Goal: Navigation & Orientation: Find specific page/section

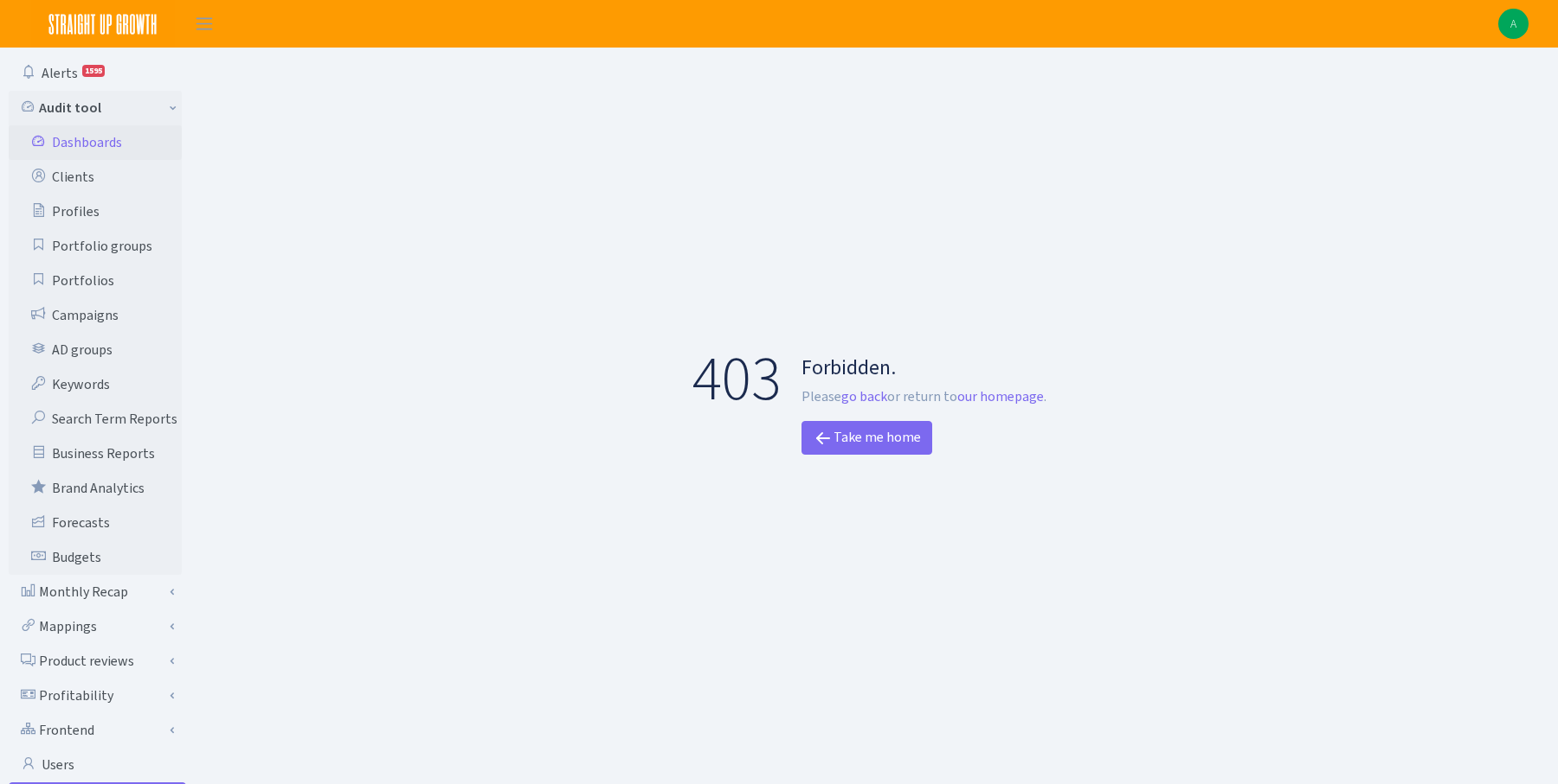
click at [104, 143] on link "Dashboards" at bounding box center [95, 142] width 173 height 35
click at [201, 18] on span "Toggle navigation" at bounding box center [204, 24] width 26 height 20
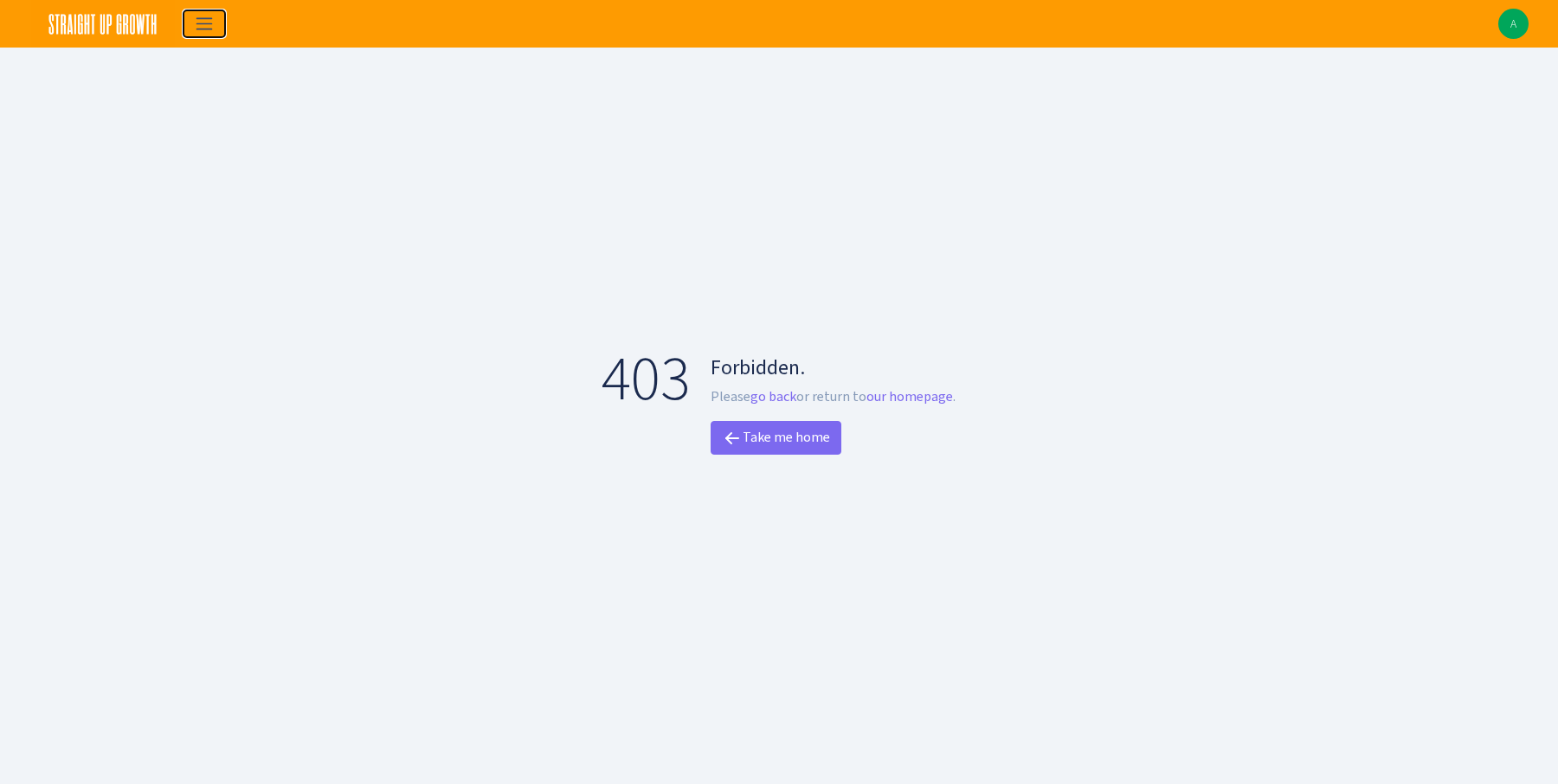
click at [205, 18] on span "Toggle navigation" at bounding box center [204, 24] width 26 height 20
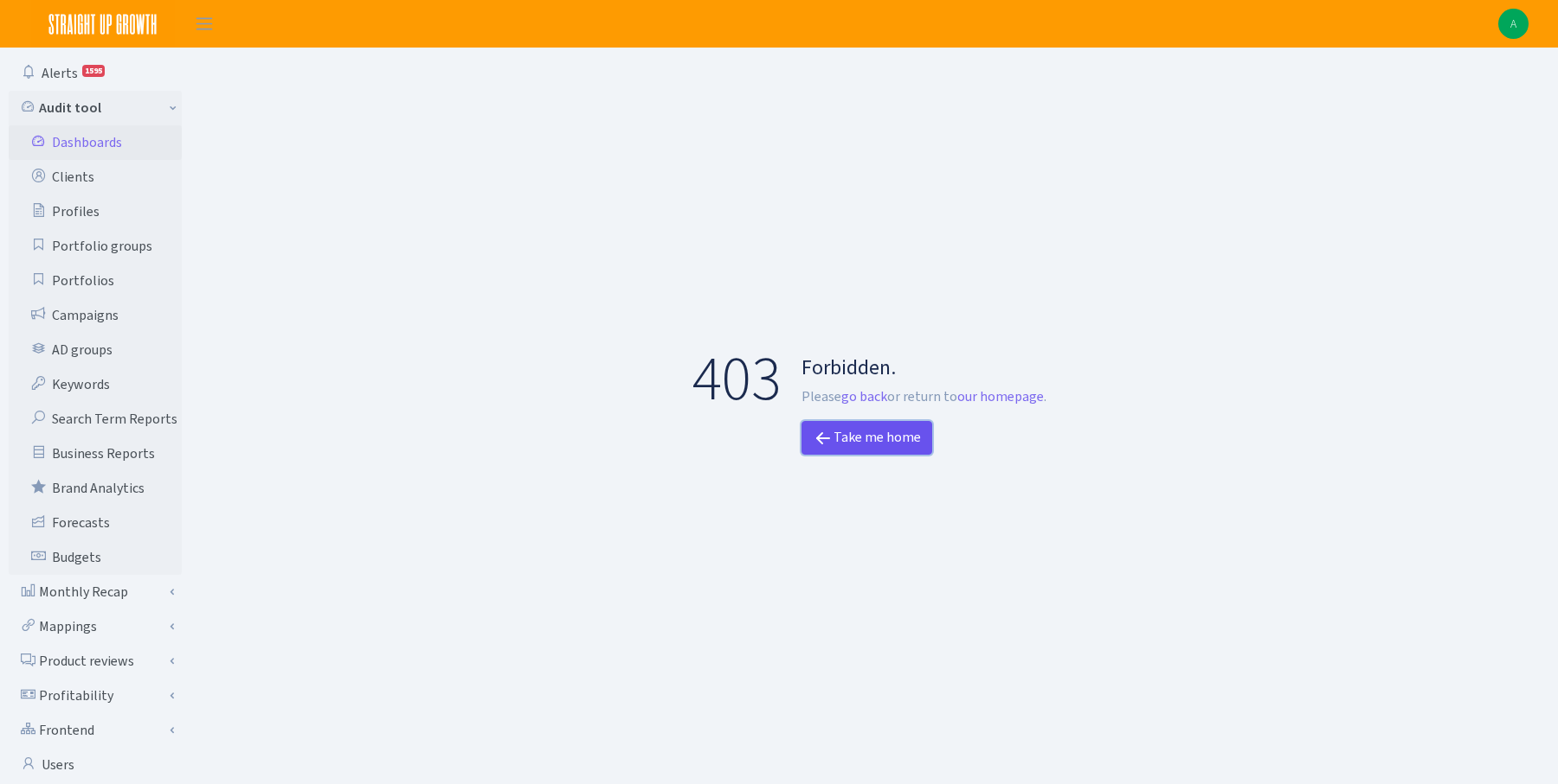
click at [904, 430] on link "Take me home" at bounding box center [866, 438] width 130 height 34
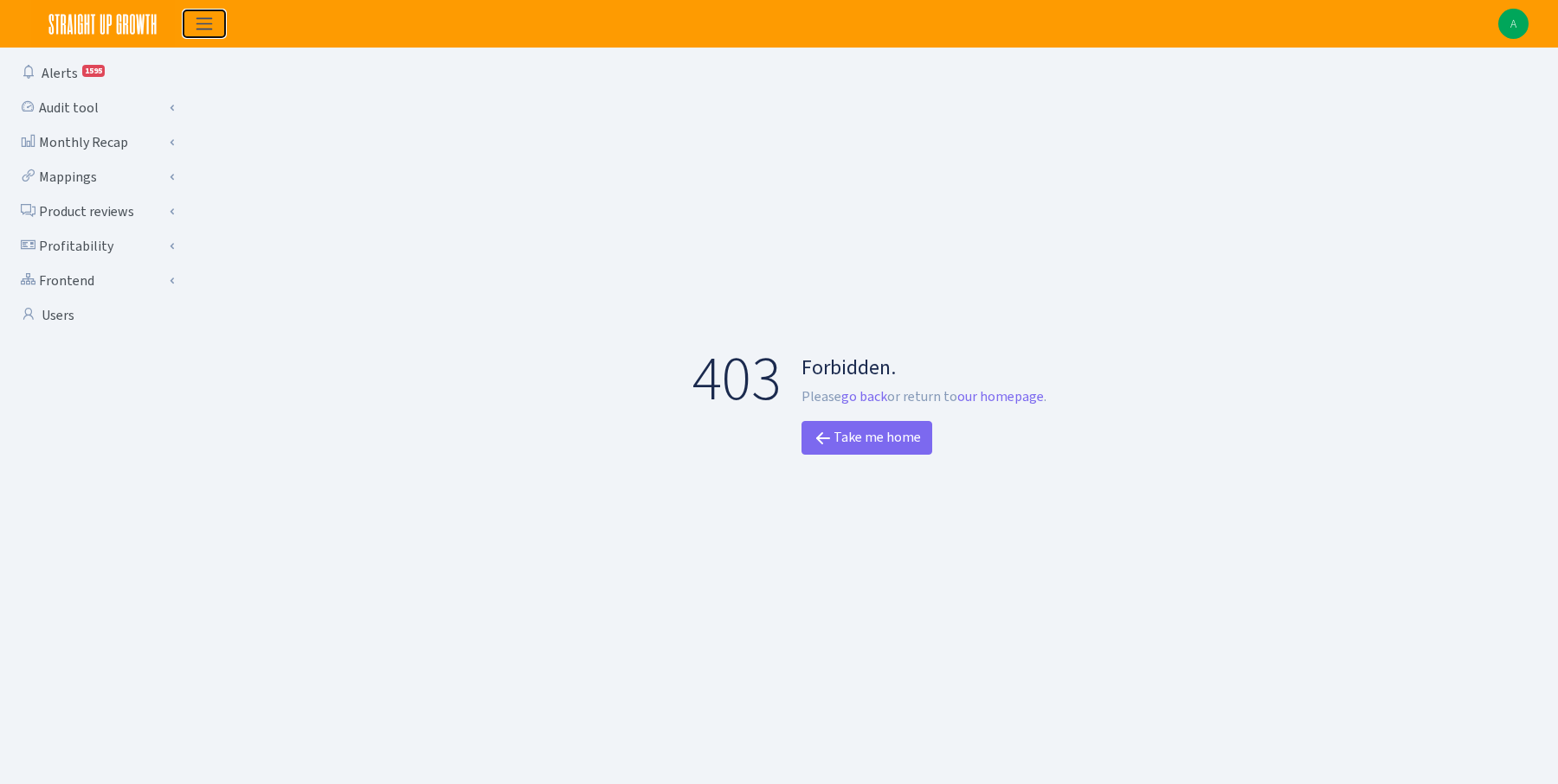
click at [206, 18] on span "Toggle navigation" at bounding box center [204, 24] width 26 height 20
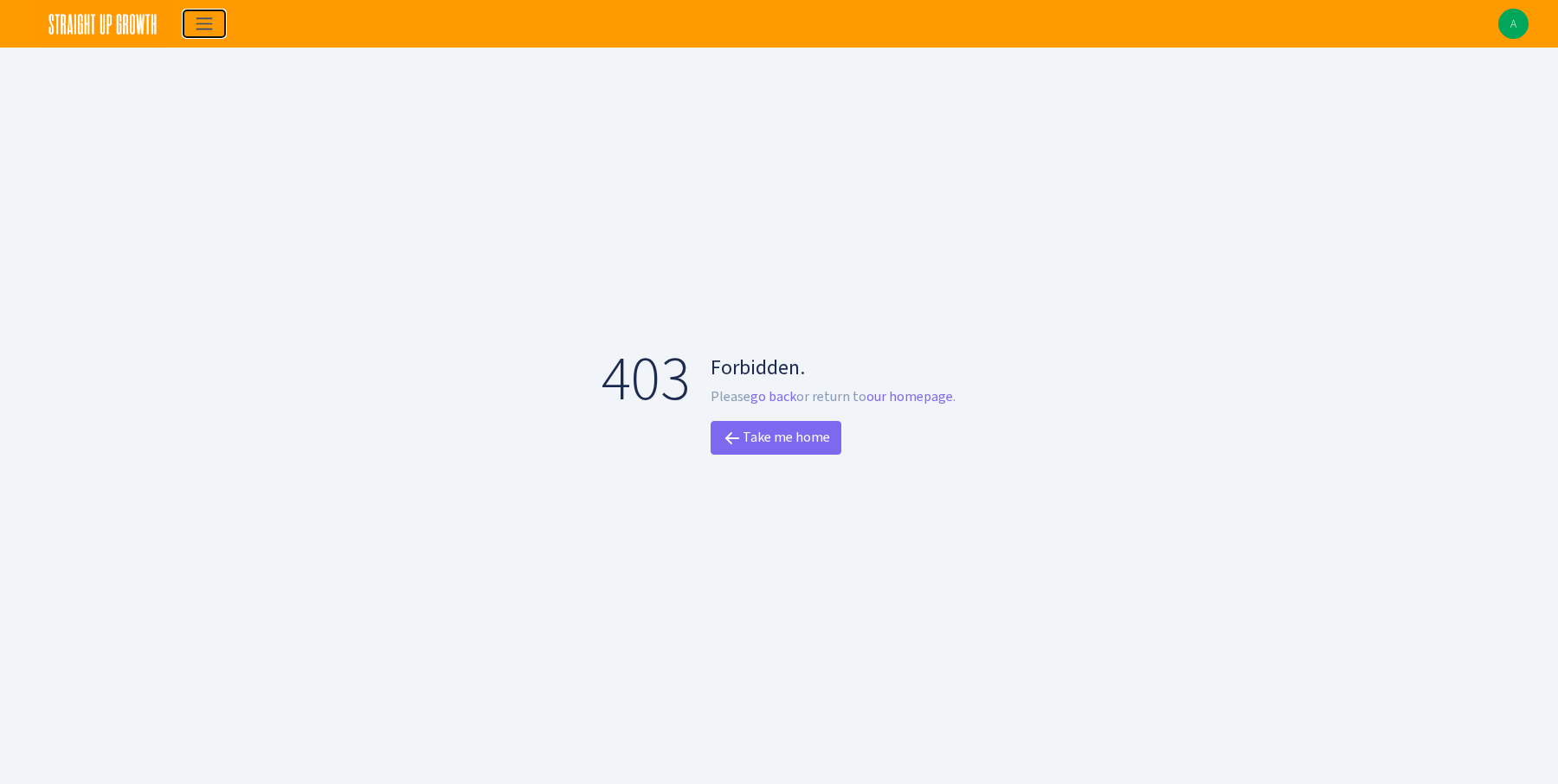
click at [206, 18] on span "Toggle navigation" at bounding box center [204, 24] width 26 height 20
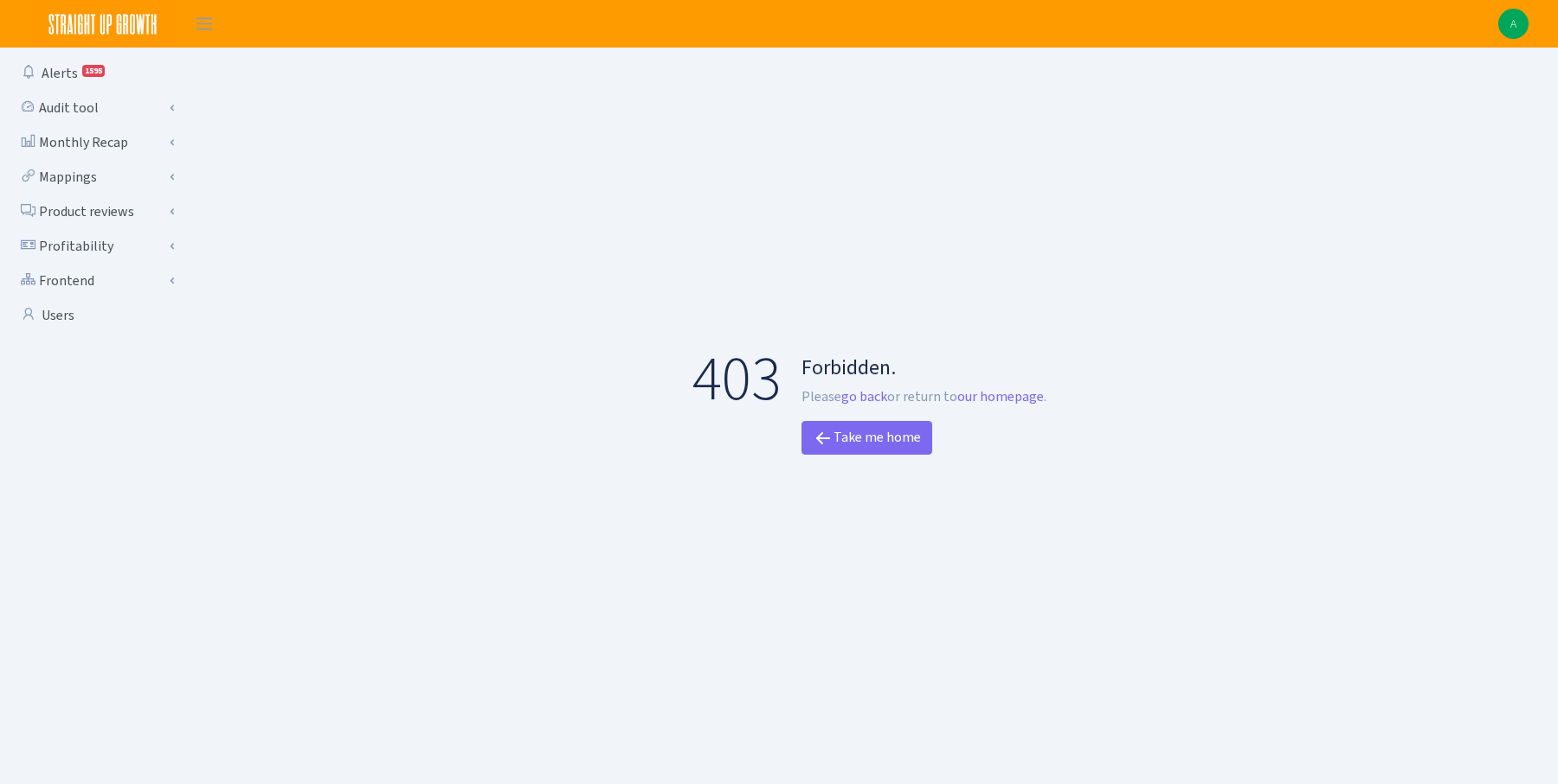
click at [1512, 23] on img at bounding box center [1513, 24] width 30 height 30
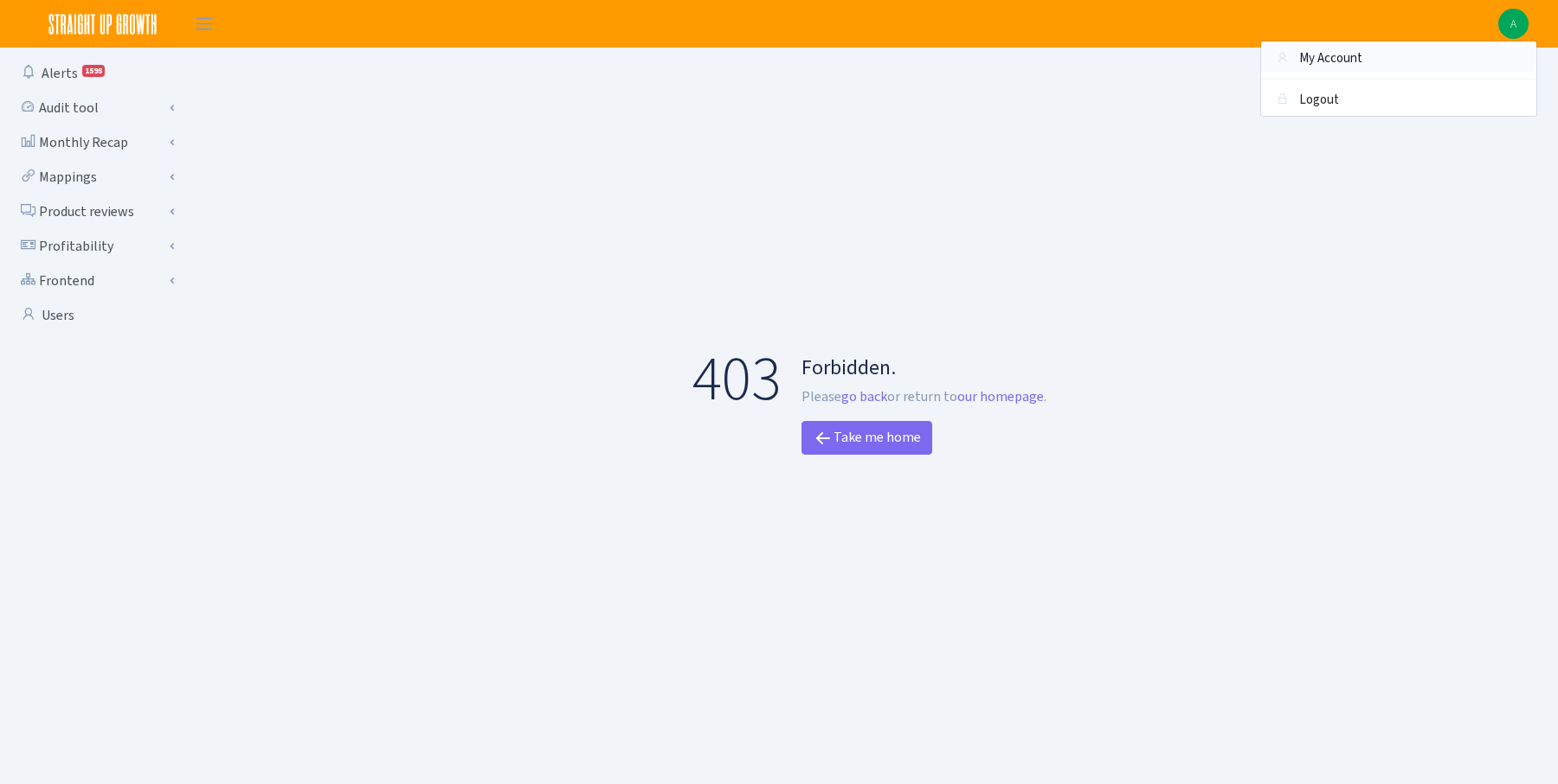
click at [1439, 50] on link "My Account" at bounding box center [1398, 58] width 275 height 27
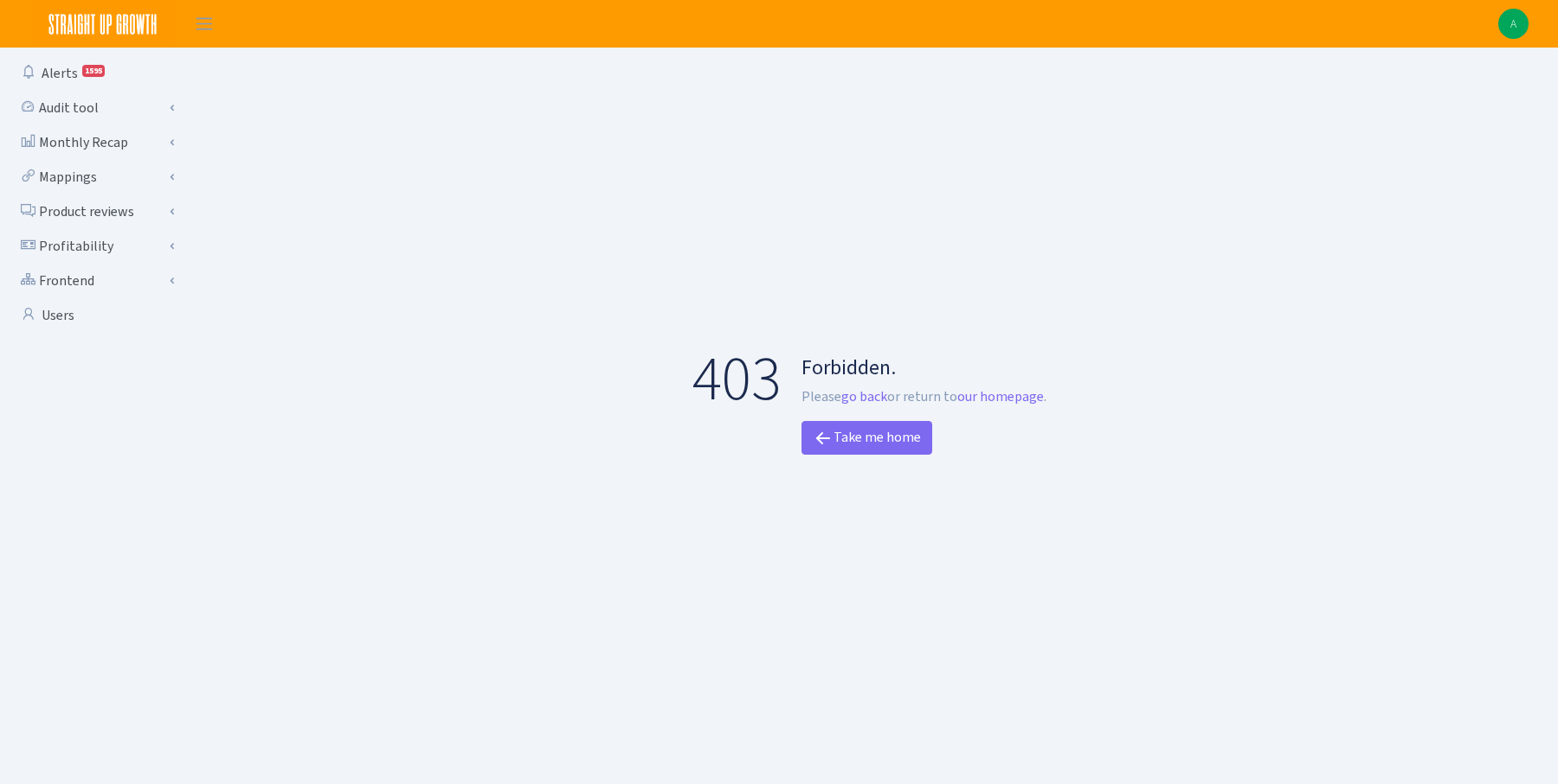
click at [1185, 459] on div "403 Forbidden. Please go back or return to our homepage . Take me home" at bounding box center [869, 398] width 1349 height 688
click at [1004, 400] on link "our homepage" at bounding box center [1000, 396] width 87 height 18
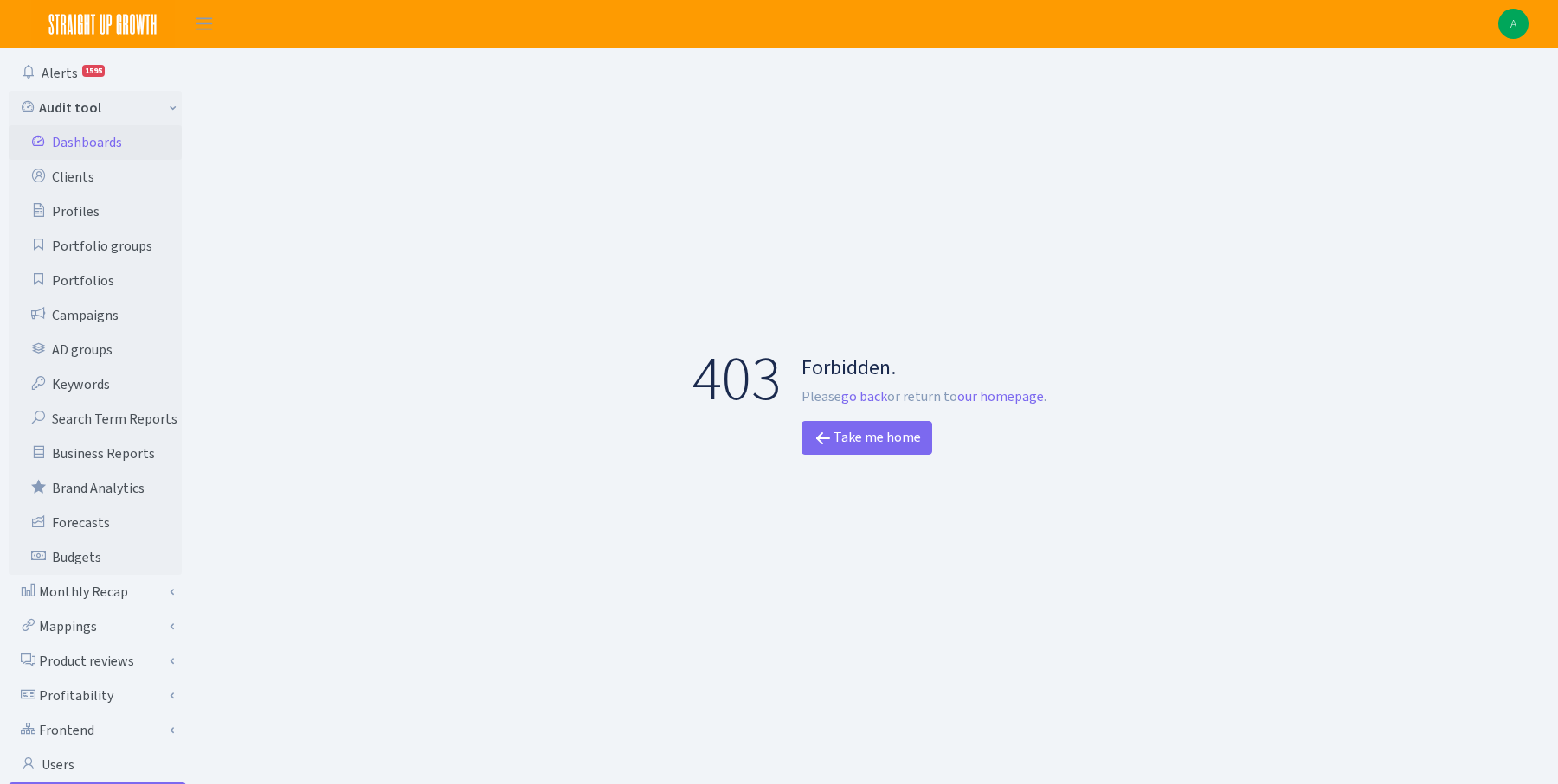
click at [109, 143] on link "Dashboards" at bounding box center [95, 142] width 173 height 35
click at [85, 173] on link "Clients" at bounding box center [95, 177] width 173 height 35
click at [865, 399] on link "go back" at bounding box center [864, 396] width 46 height 18
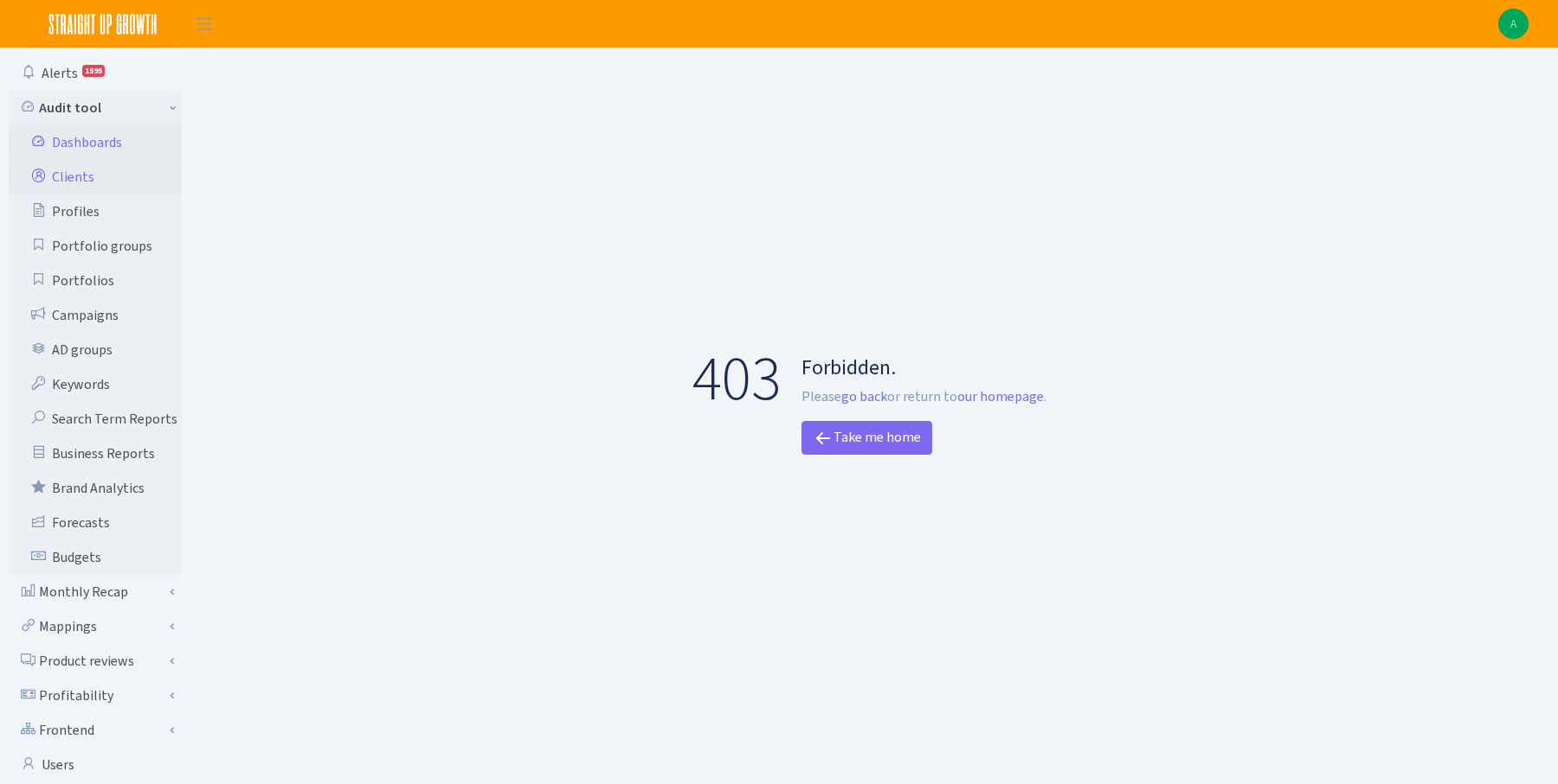
click at [81, 173] on link "Clients" at bounding box center [95, 177] width 173 height 35
click at [1006, 394] on link "our homepage" at bounding box center [1000, 396] width 87 height 18
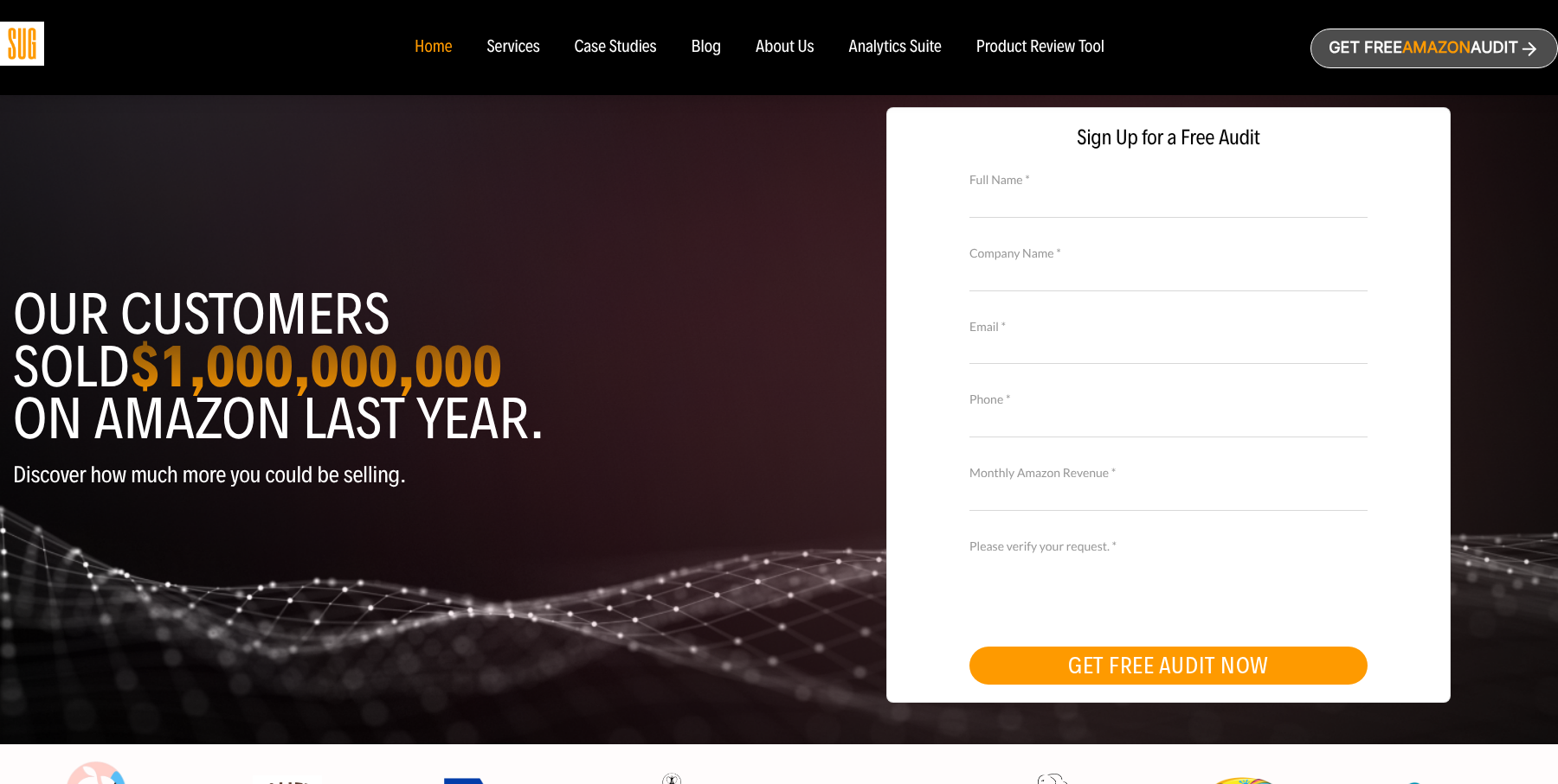
click at [919, 38] on div "Analytics Suite" at bounding box center [895, 47] width 92 height 19
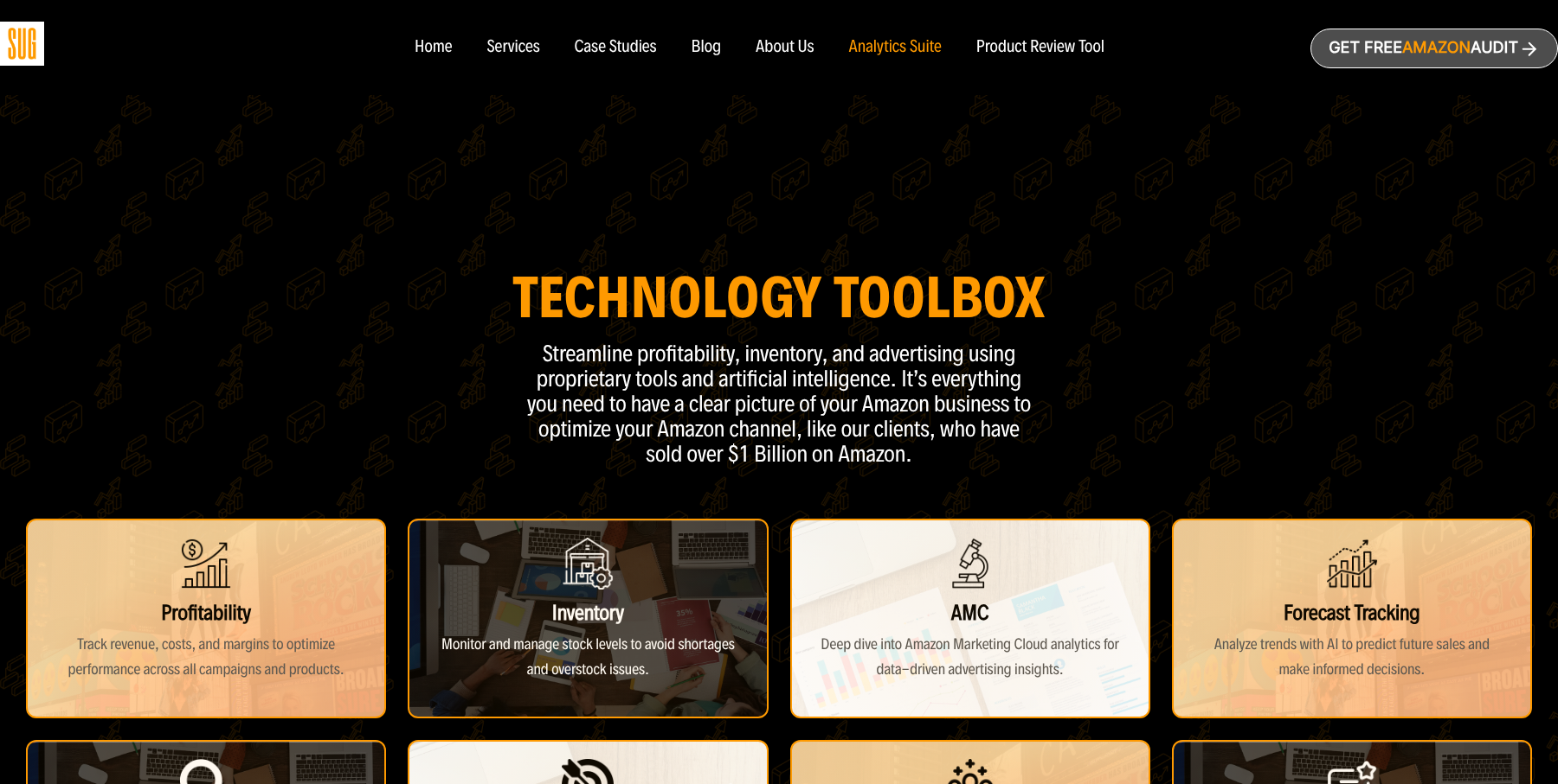
click at [1057, 46] on div "Product Review Tool" at bounding box center [1040, 47] width 128 height 19
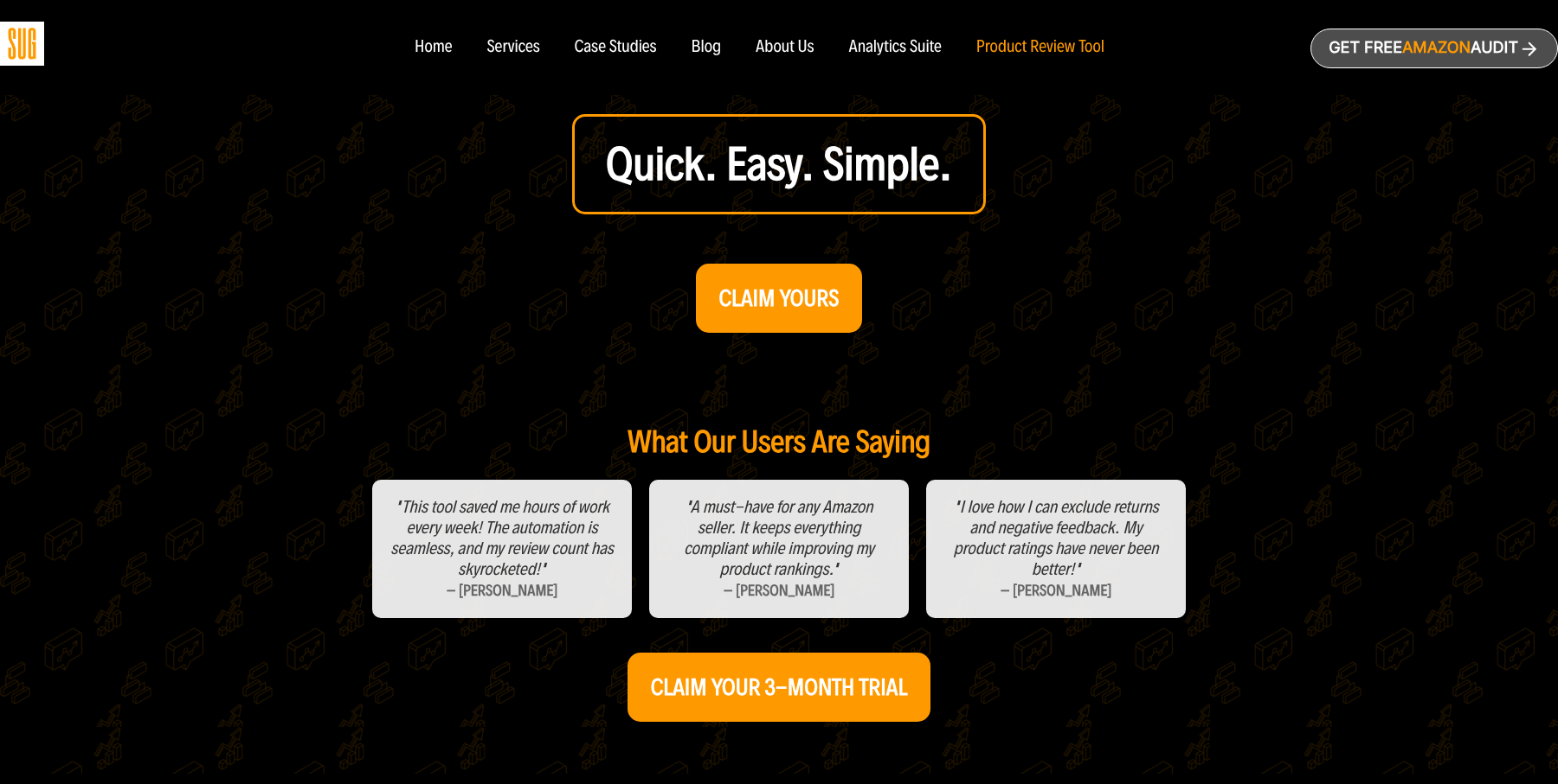
scroll to position [699, 0]
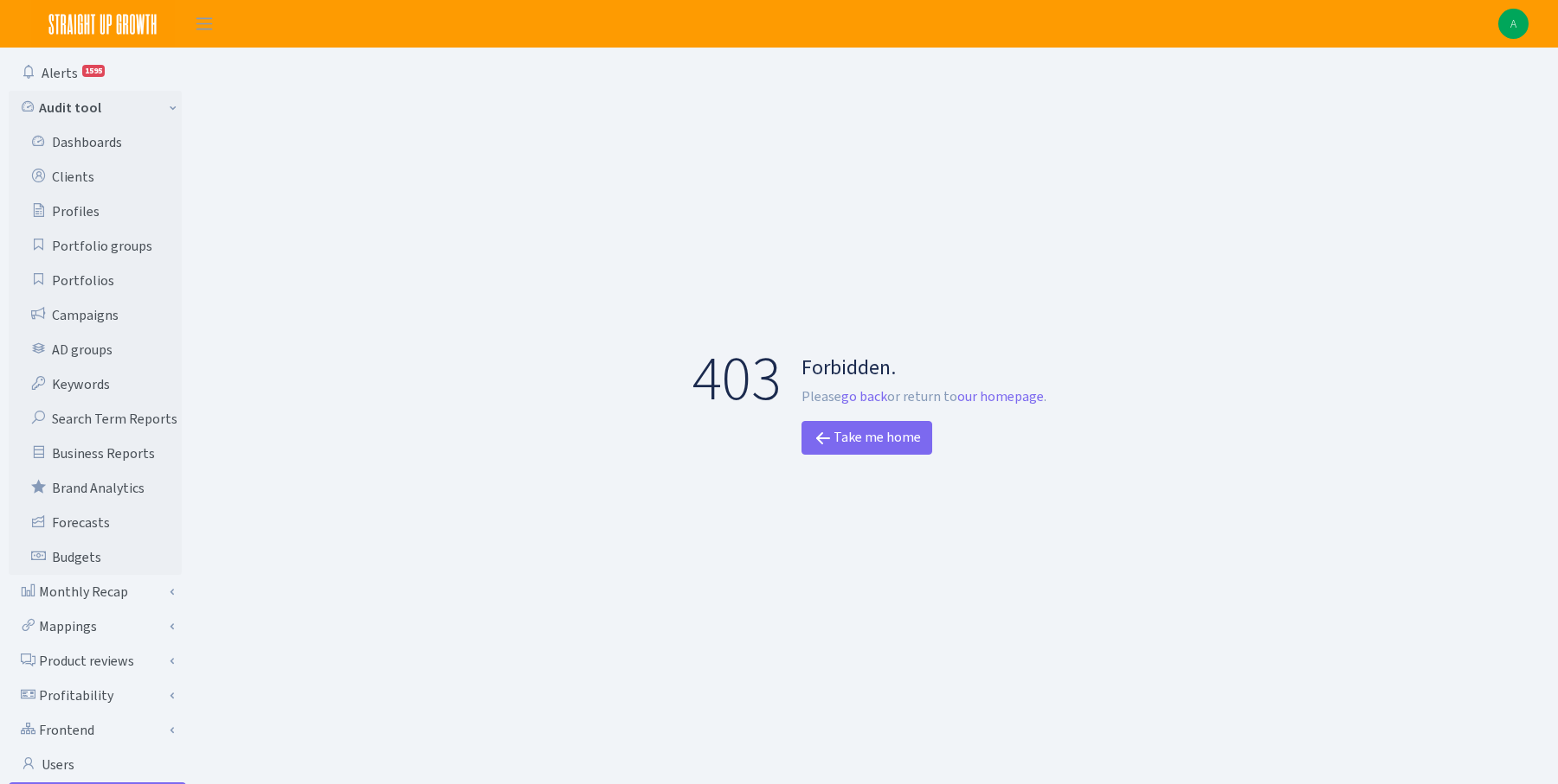
click at [1517, 17] on img at bounding box center [1513, 24] width 30 height 30
click at [1340, 92] on link "Logout" at bounding box center [1398, 99] width 275 height 27
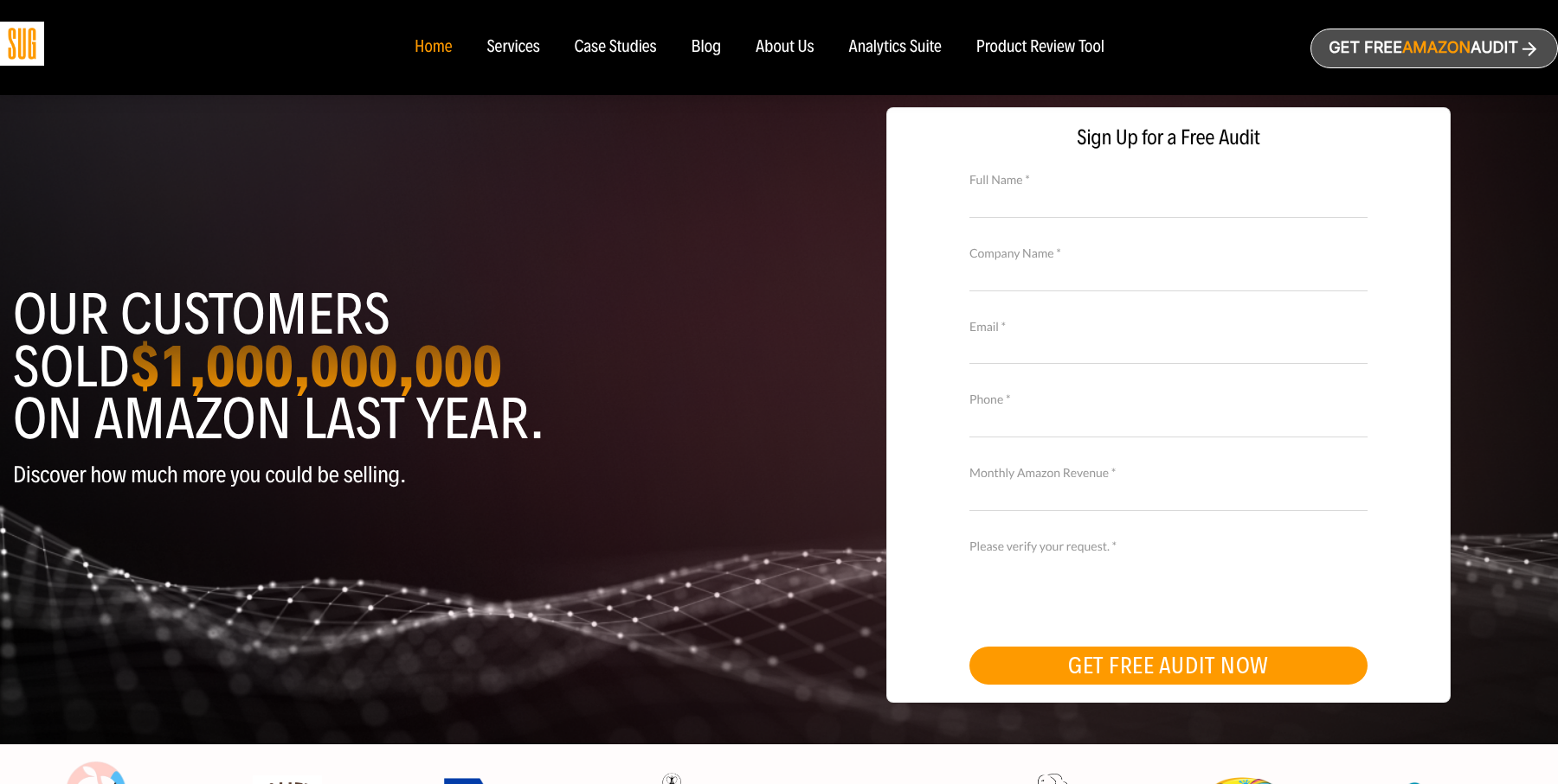
click at [516, 49] on div "Services" at bounding box center [512, 47] width 53 height 19
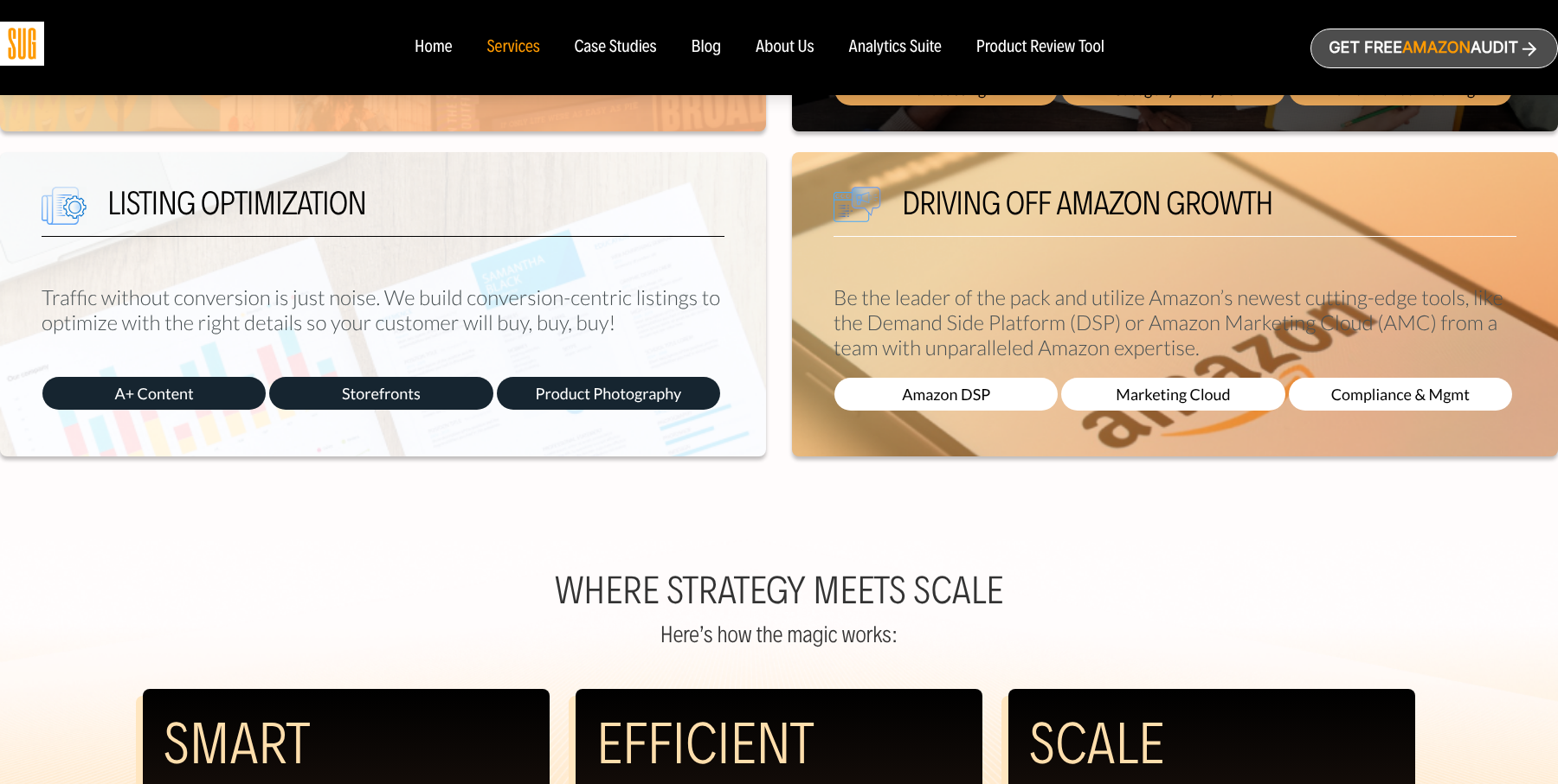
scroll to position [1924, 0]
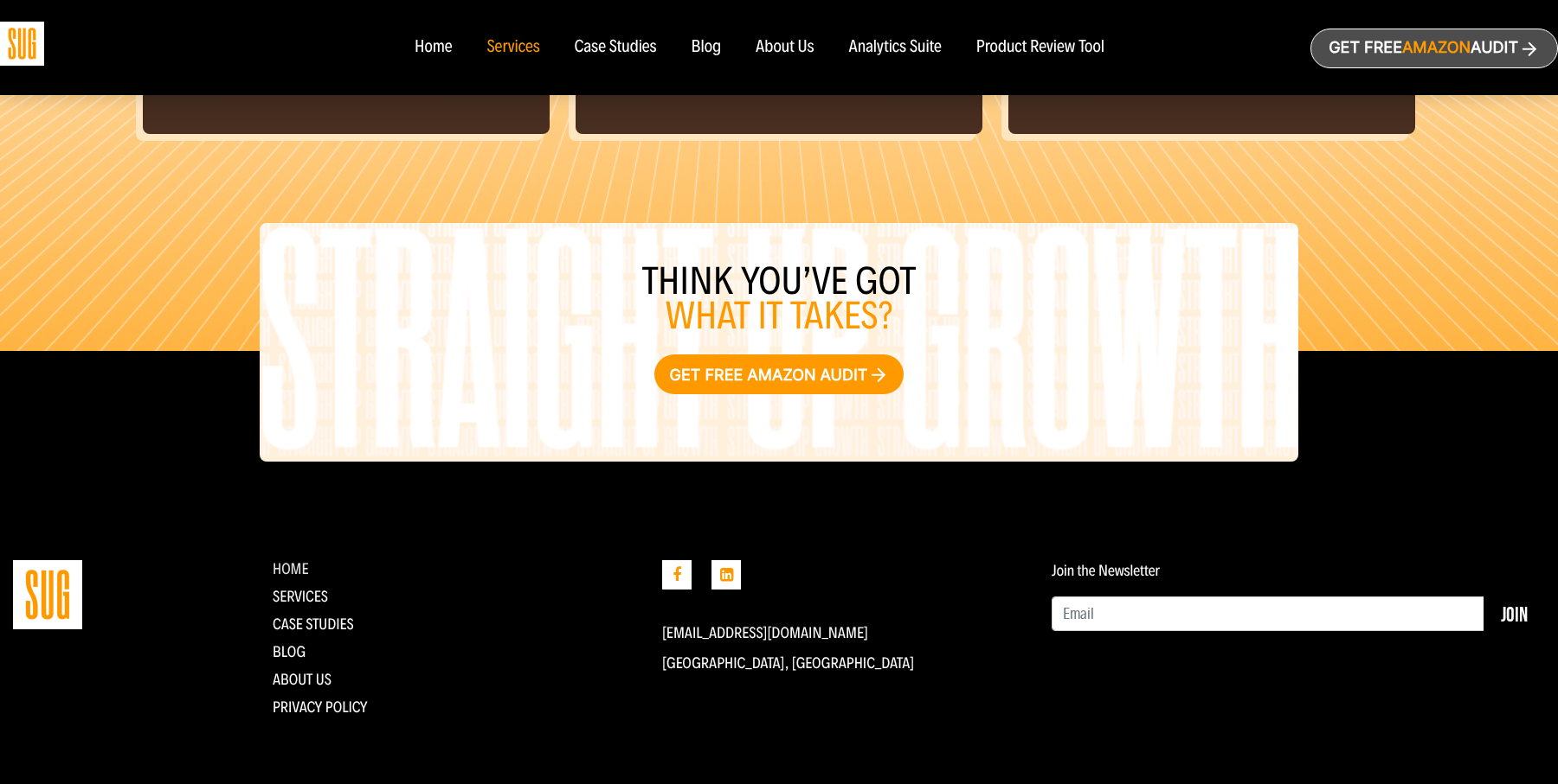
click at [295, 567] on link "Home" at bounding box center [290, 568] width 37 height 19
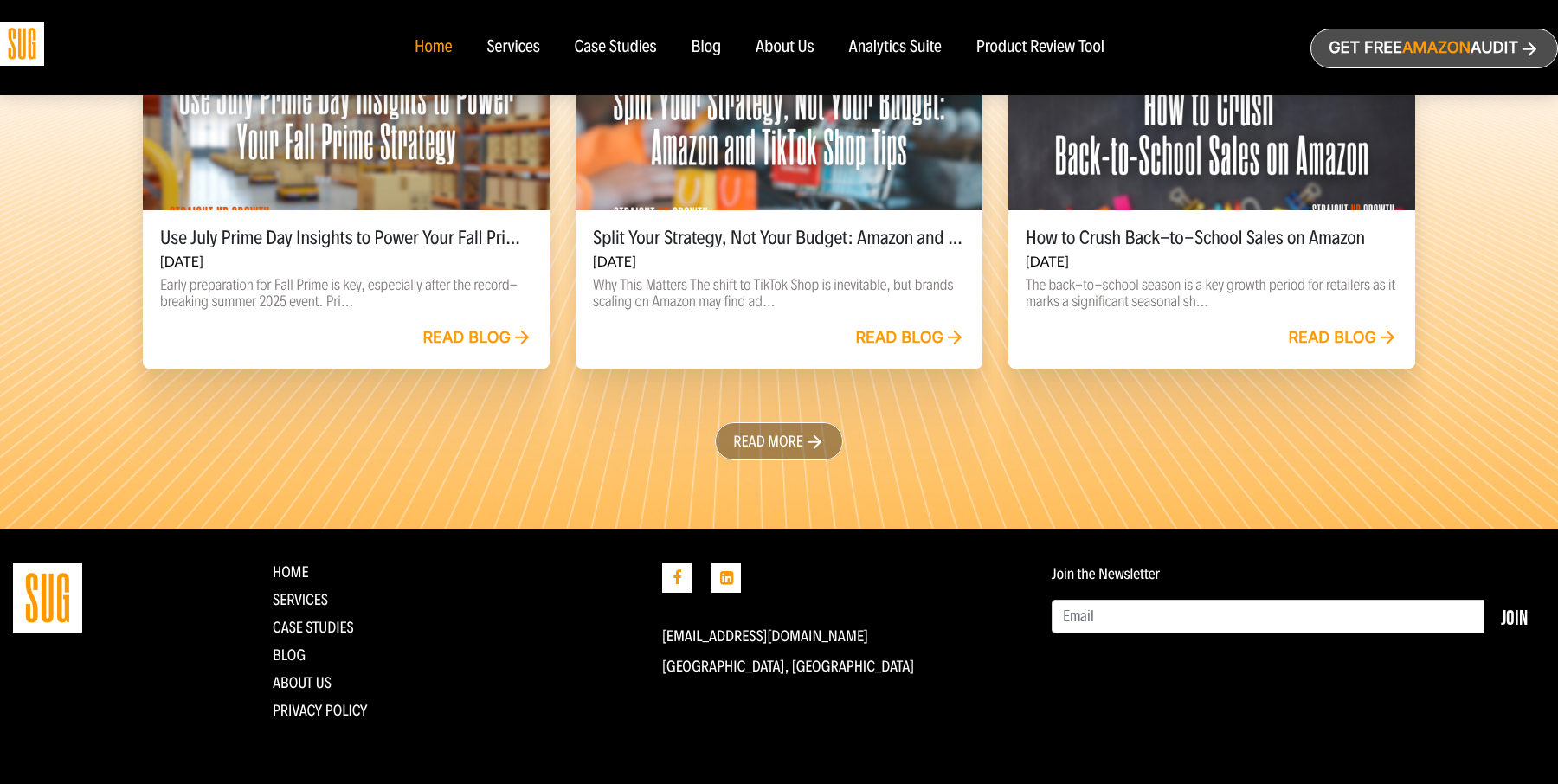
scroll to position [3789, 0]
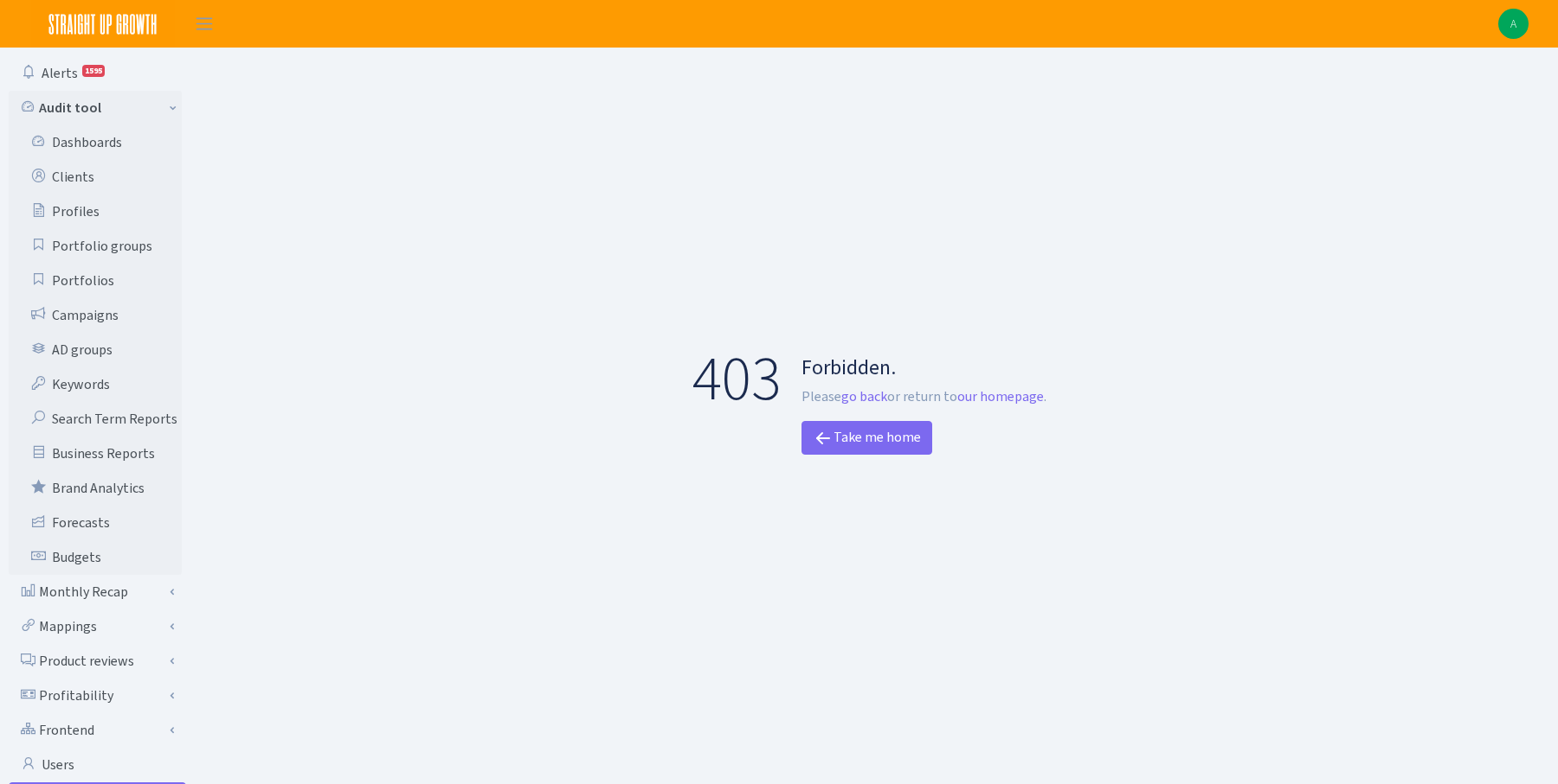
click at [730, 211] on div "403 Forbidden. Please go back or return to our homepage . Take me home" at bounding box center [869, 398] width 1349 height 688
click at [1519, 31] on img at bounding box center [1513, 24] width 30 height 30
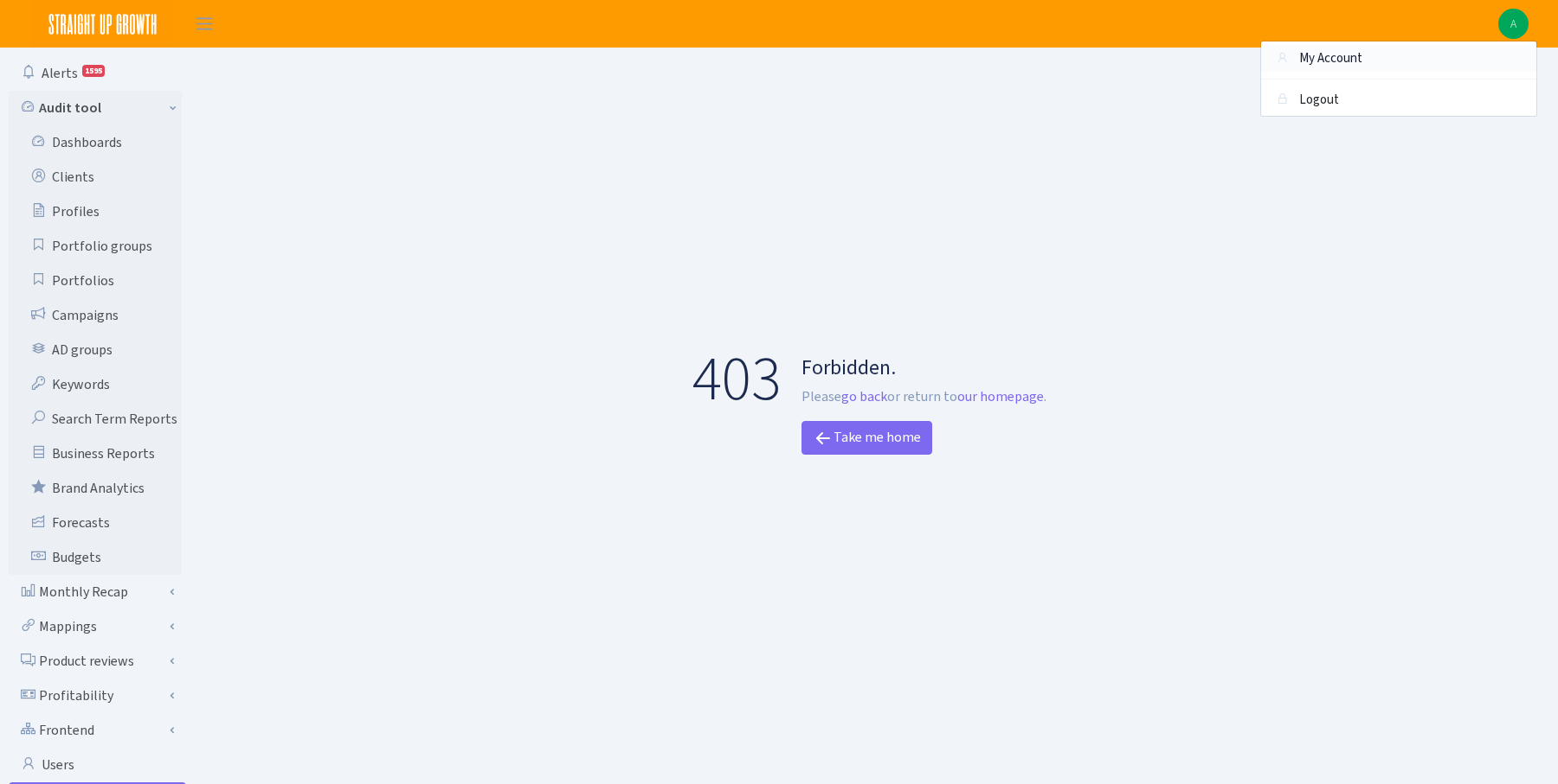
click at [1372, 63] on link "My Account" at bounding box center [1398, 58] width 275 height 27
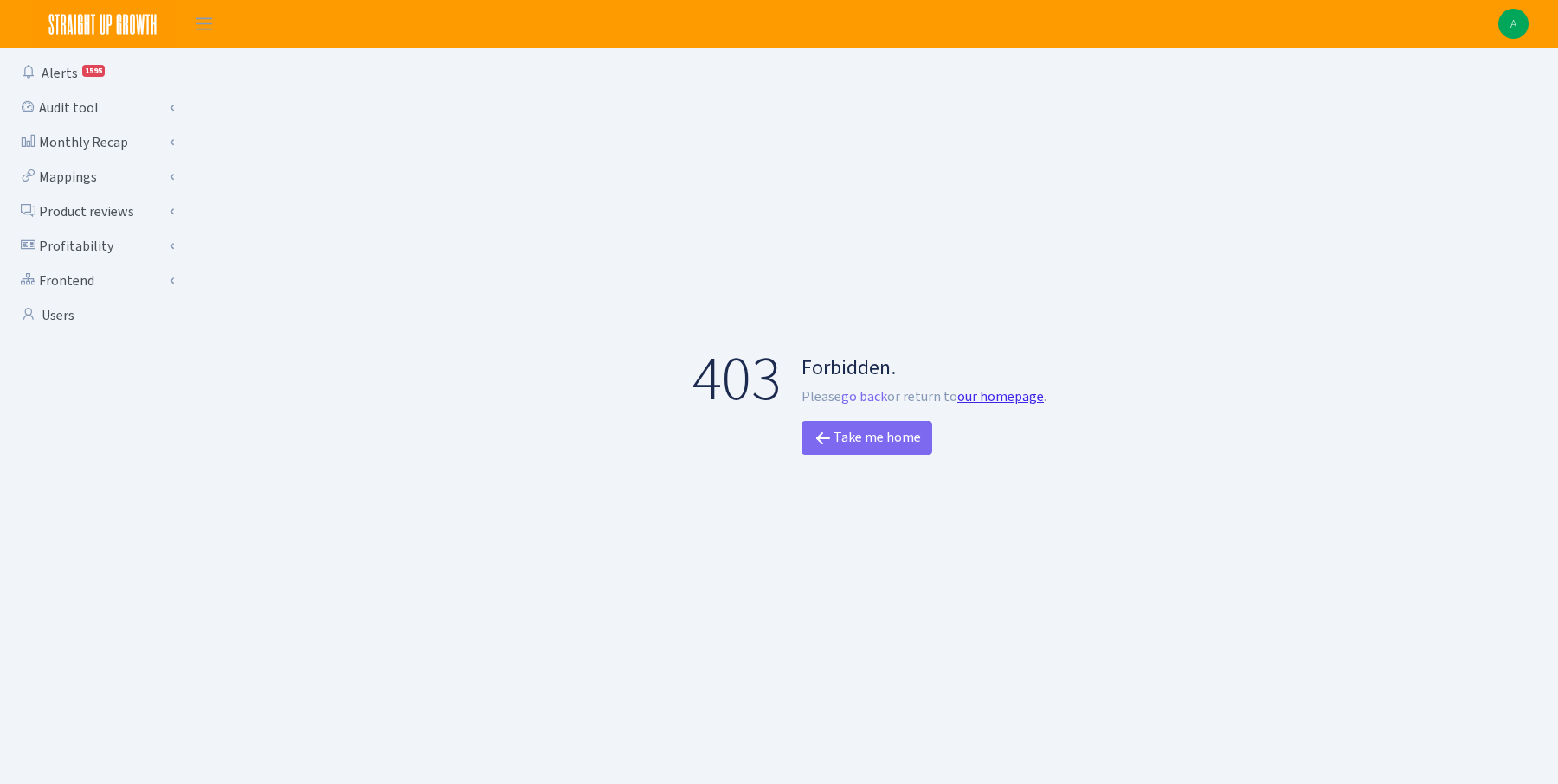
click at [995, 397] on link "our homepage" at bounding box center [1000, 396] width 87 height 18
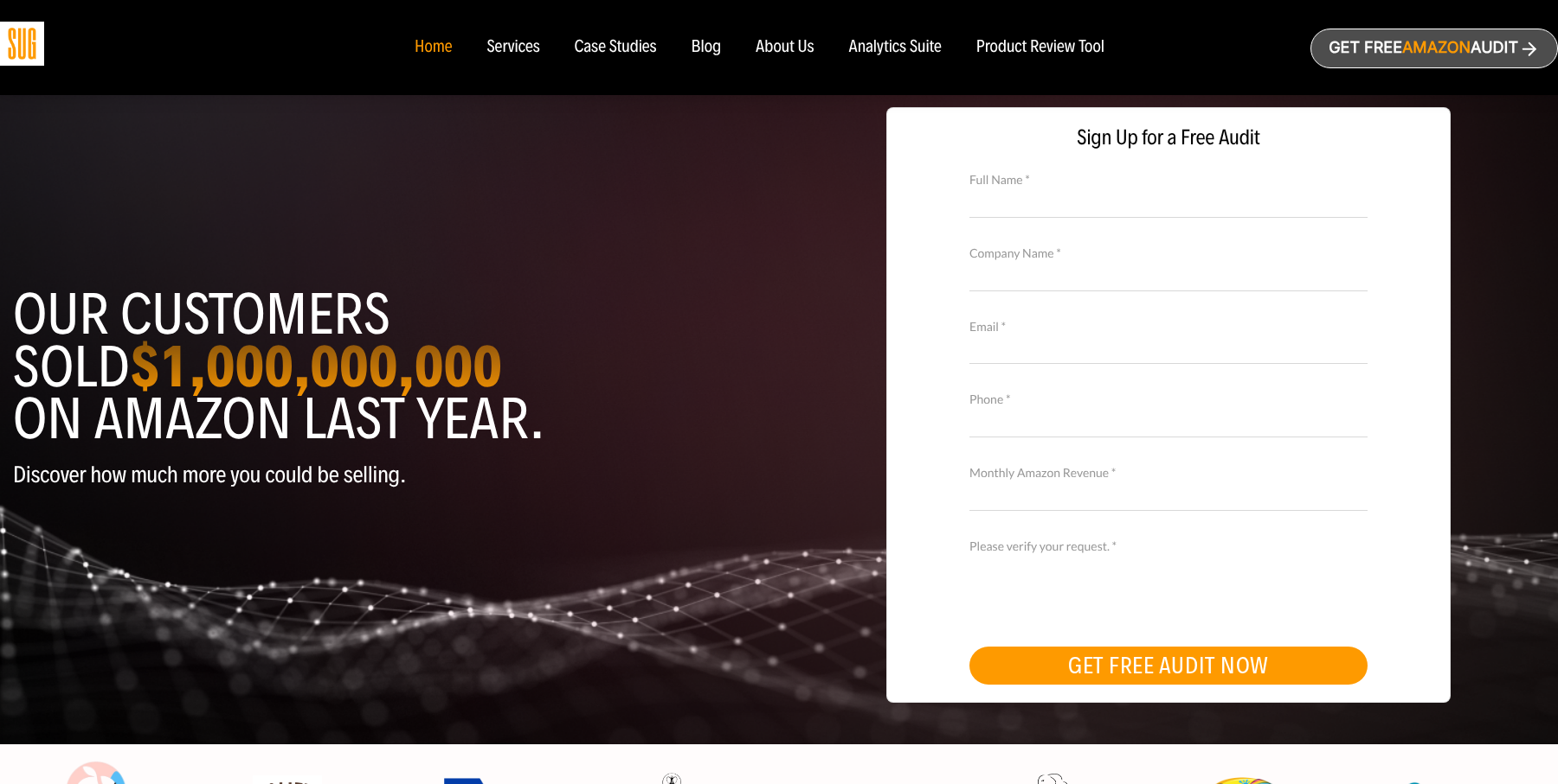
click at [781, 43] on div "About Us" at bounding box center [784, 47] width 59 height 19
